Goal: Download file/media

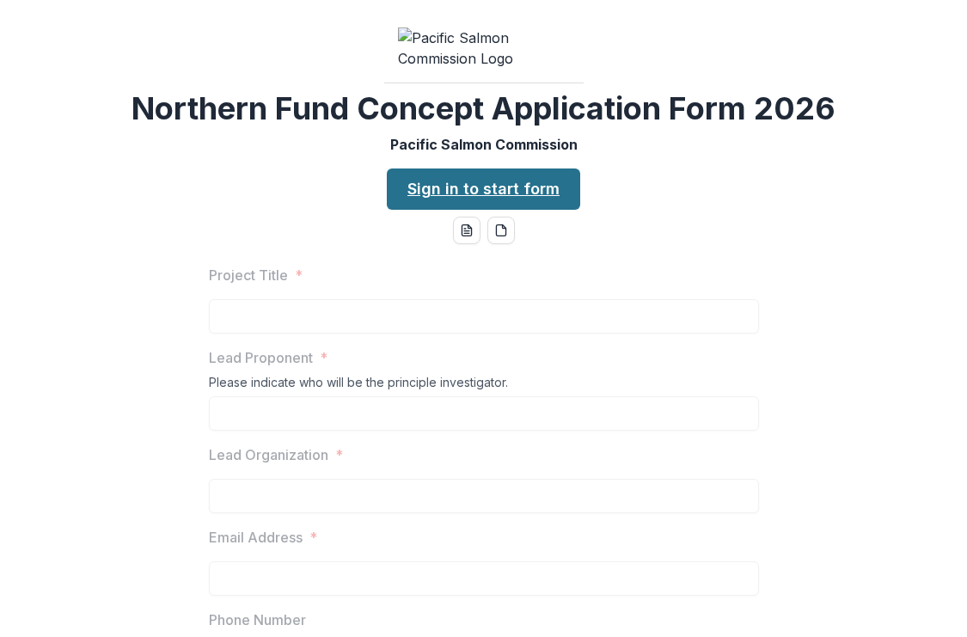
click at [489, 210] on link "Sign in to start form" at bounding box center [483, 189] width 193 height 41
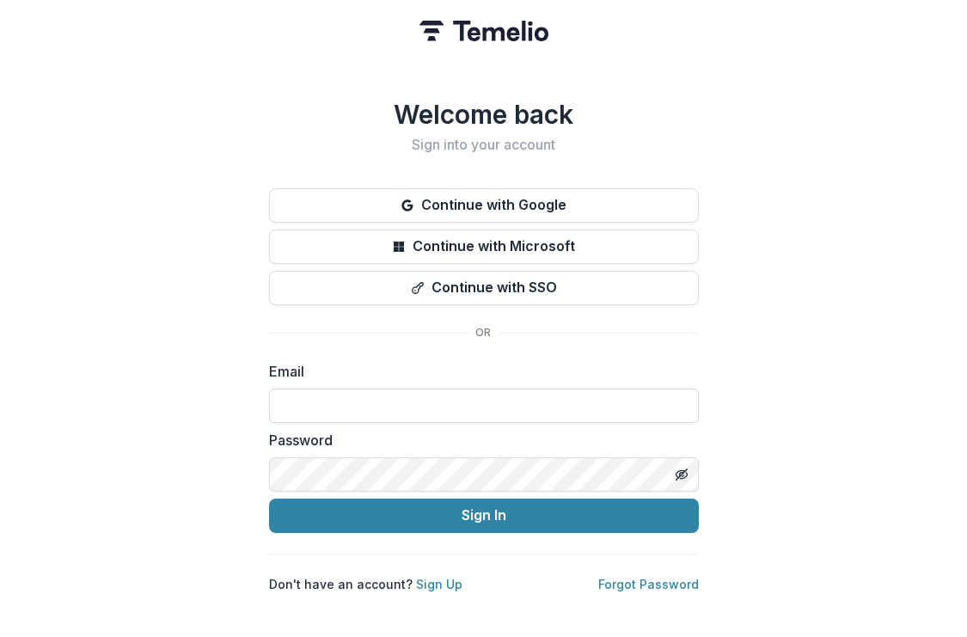
click at [449, 408] on input at bounding box center [484, 406] width 430 height 34
type input "**********"
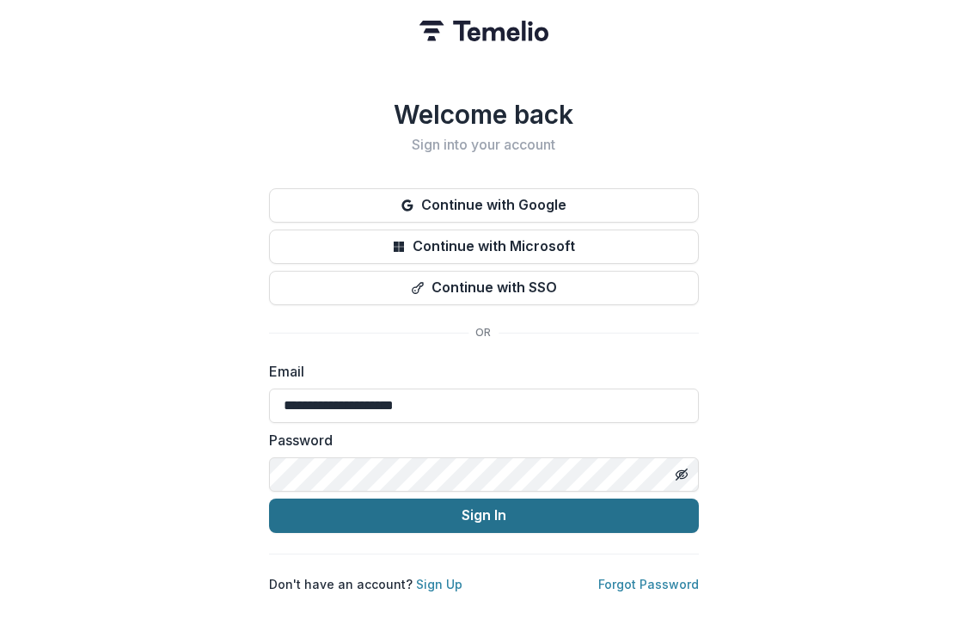
click at [436, 517] on button "Sign In" at bounding box center [484, 516] width 430 height 34
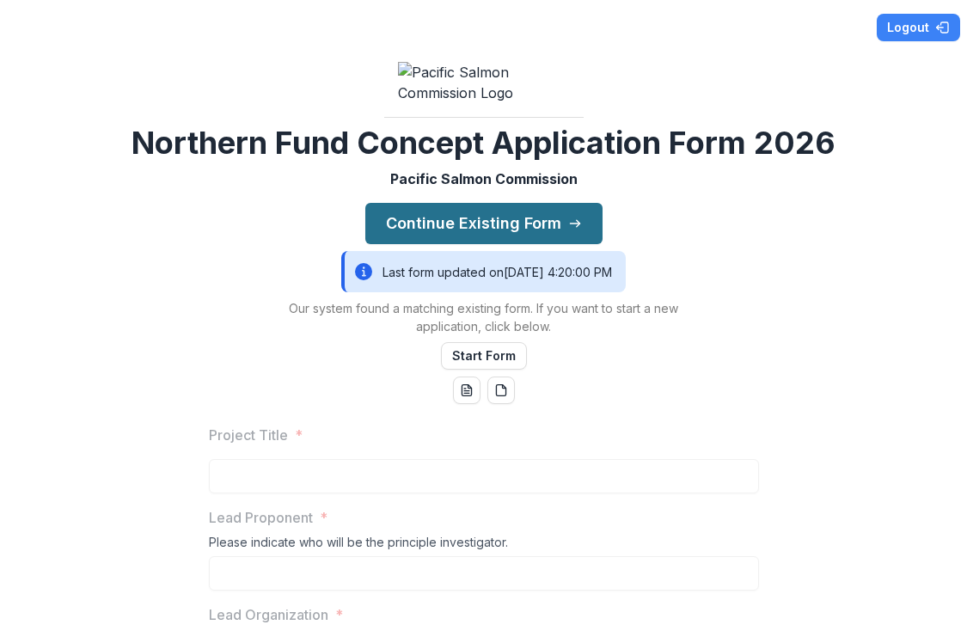
click at [493, 244] on button "Continue Existing Form" at bounding box center [483, 223] width 237 height 41
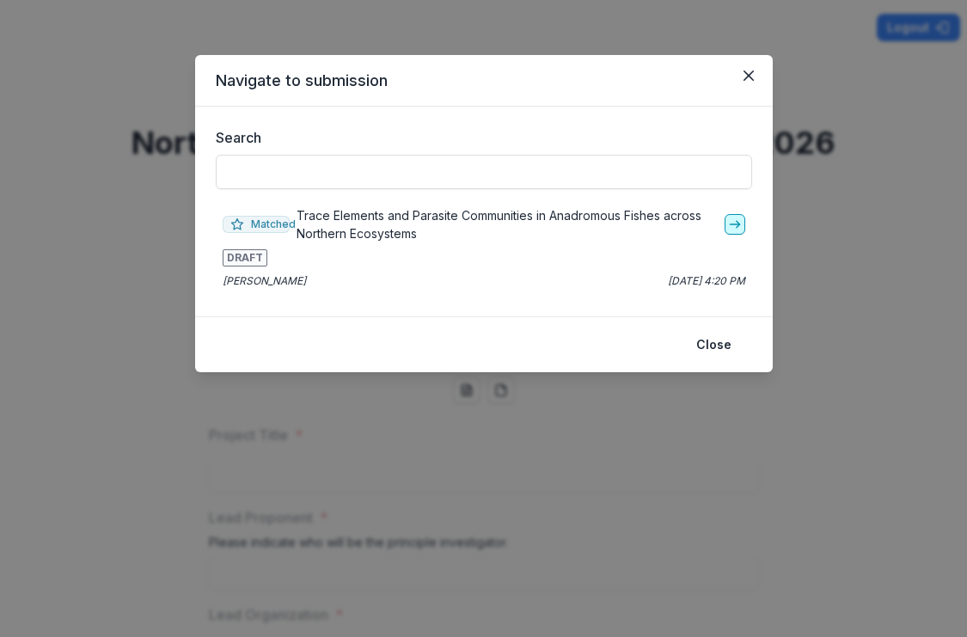
click at [733, 229] on icon "go-to" at bounding box center [735, 225] width 14 height 14
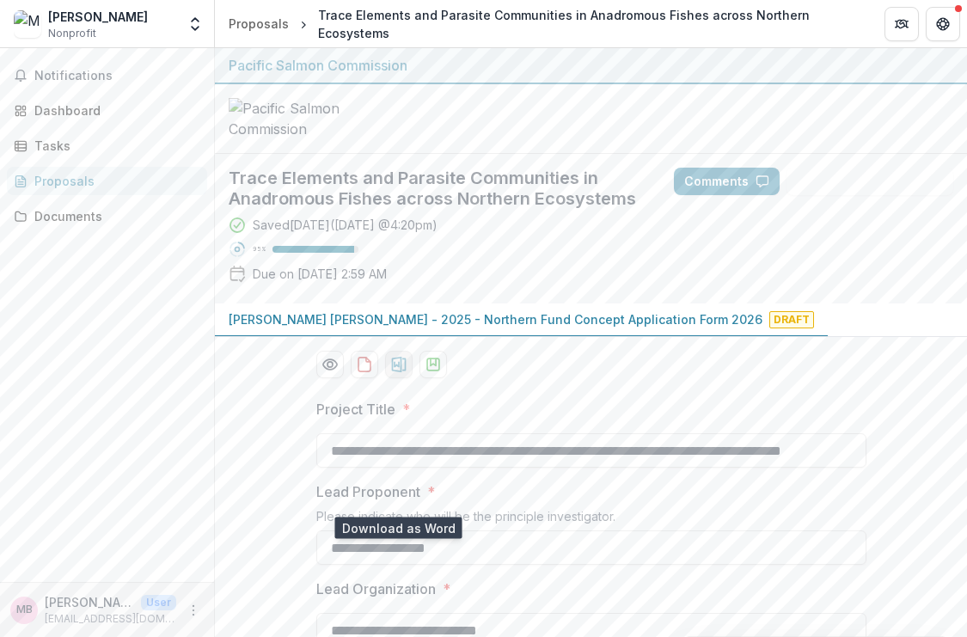
click at [399, 373] on icon "download-proposal" at bounding box center [398, 364] width 17 height 17
